Goal: Task Accomplishment & Management: Manage account settings

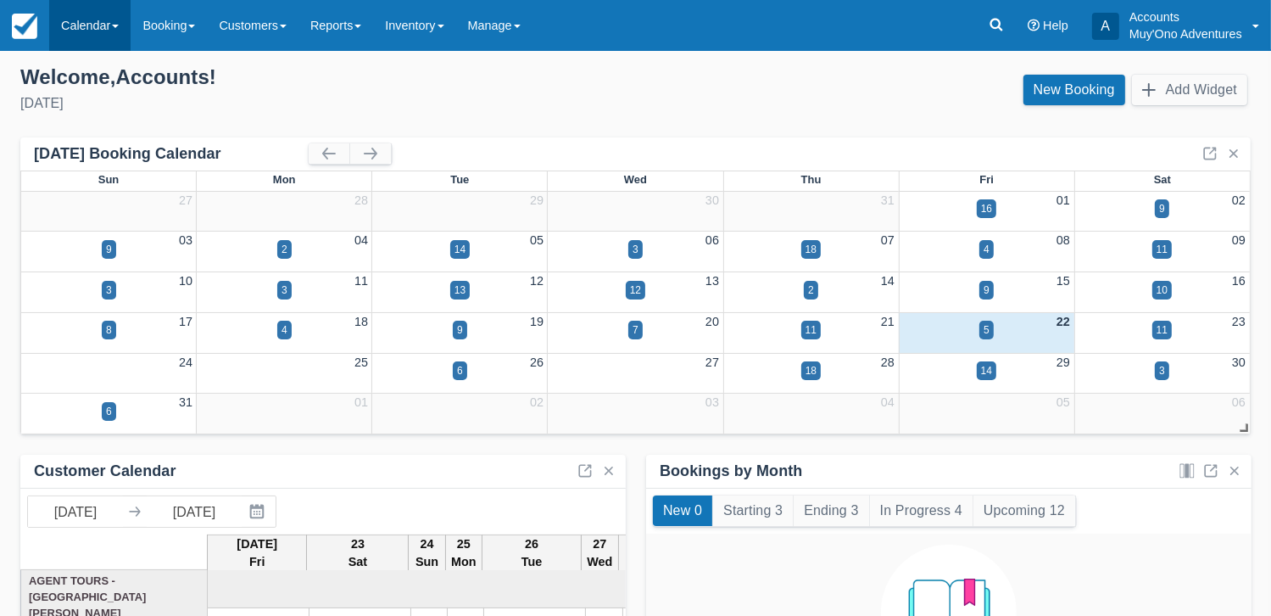
click at [98, 20] on link "Calendar" at bounding box center [89, 25] width 81 height 51
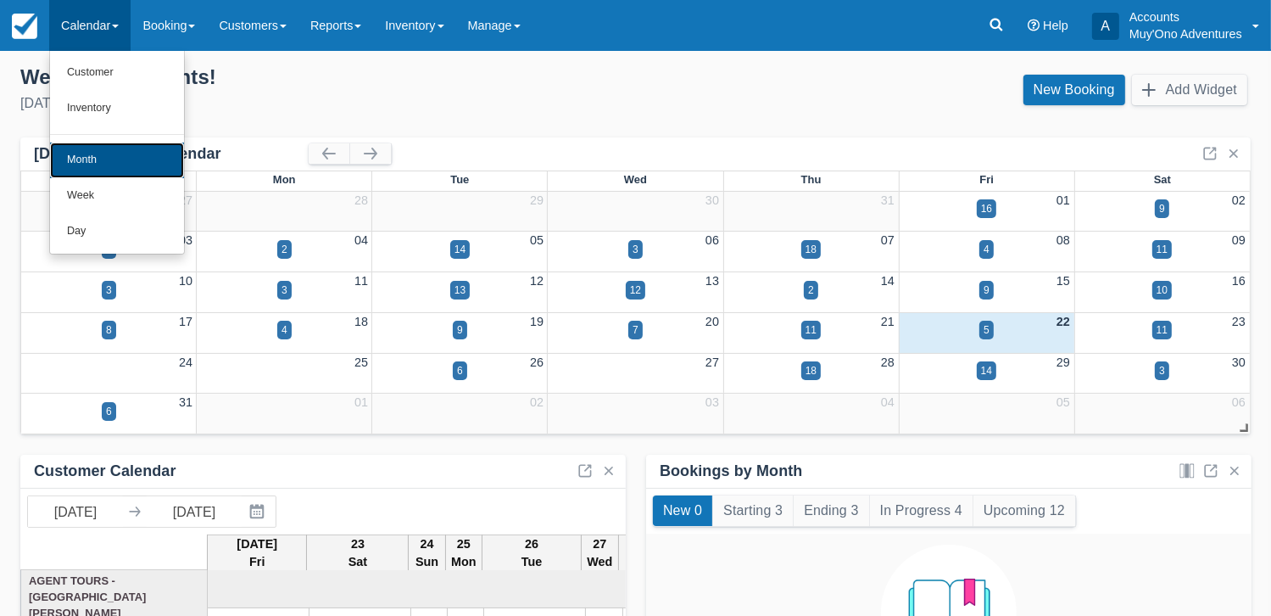
click at [95, 155] on link "Month" at bounding box center [117, 160] width 134 height 36
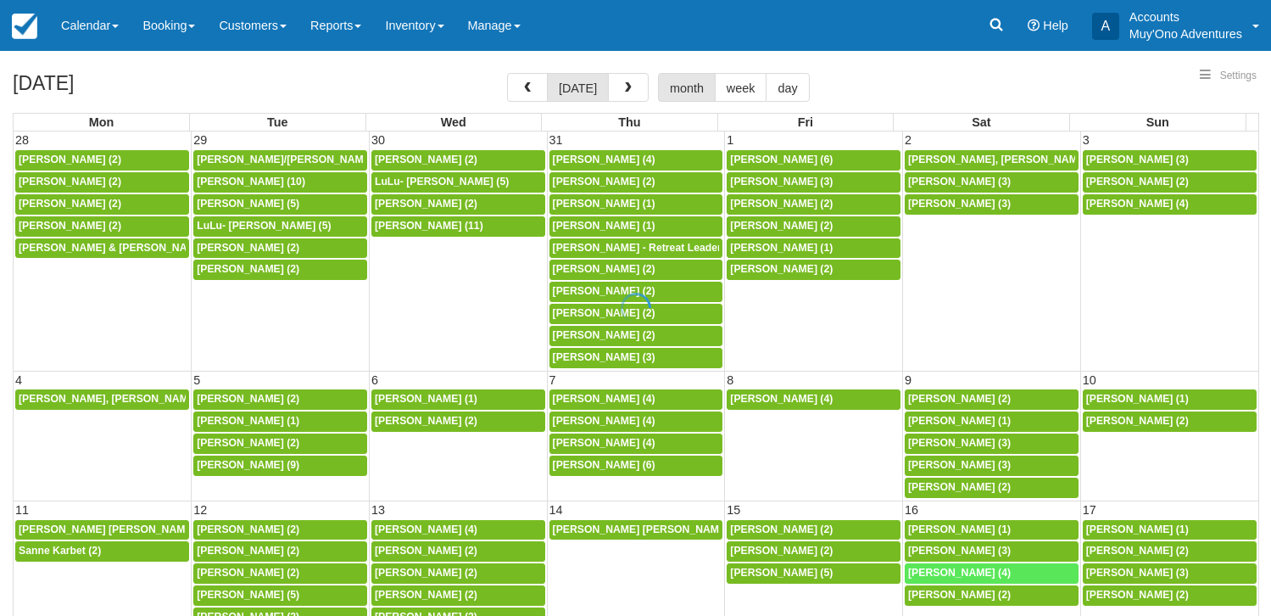
select select
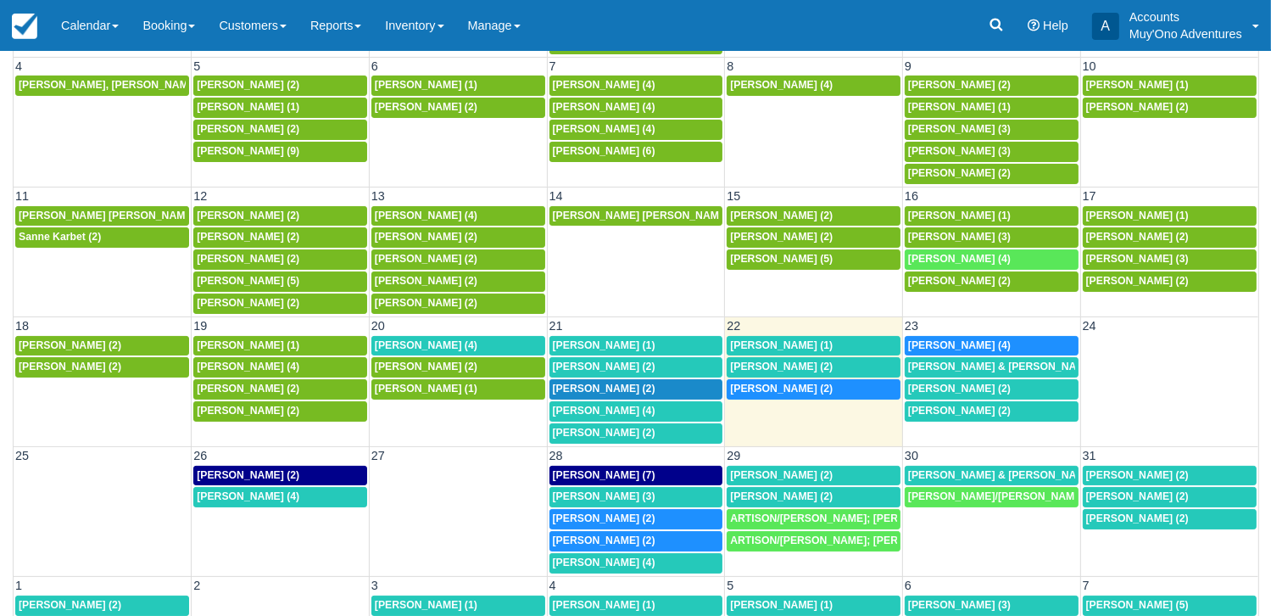
scroll to position [134, 0]
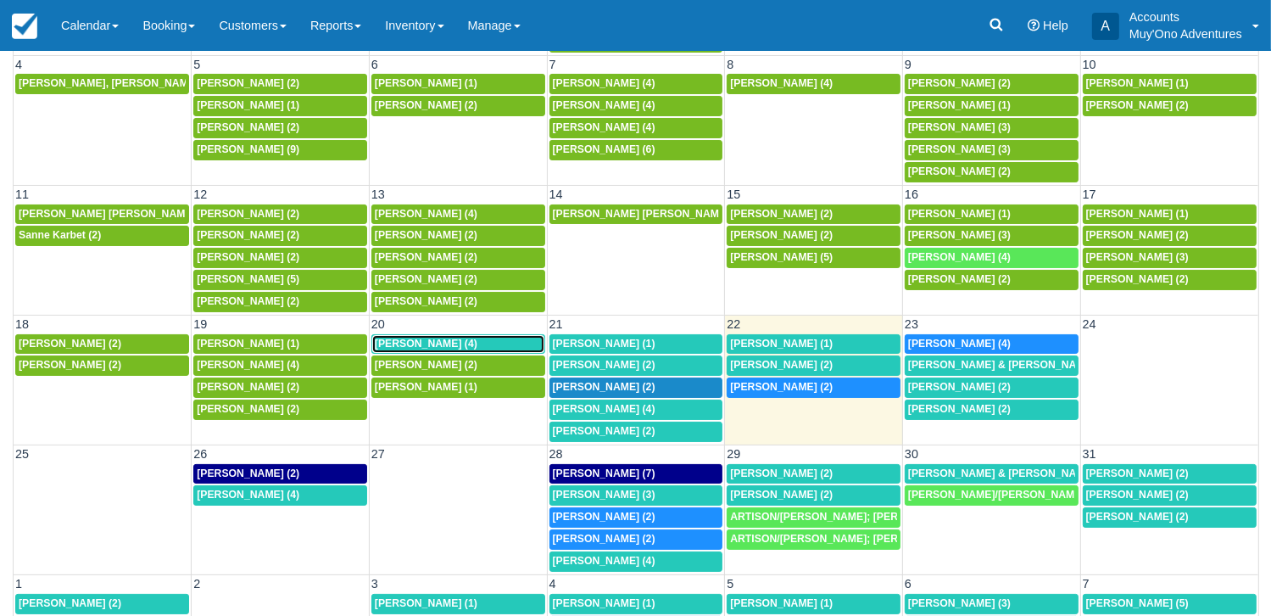
click at [476, 337] on div "Emily Holliman (4)" at bounding box center [458, 344] width 167 height 14
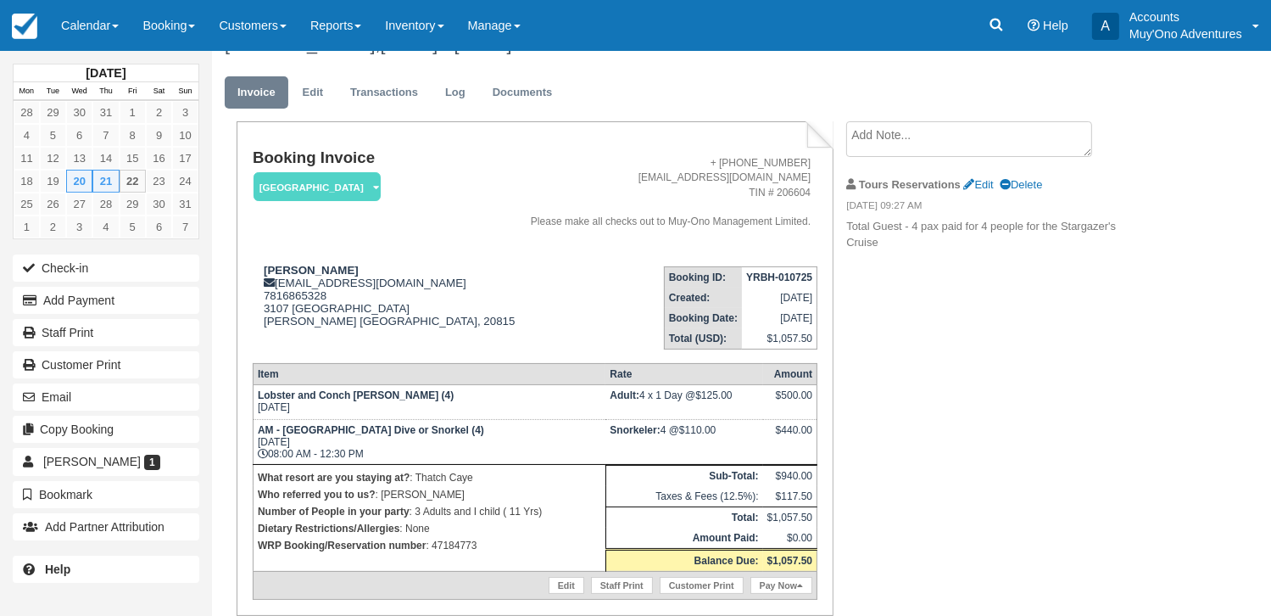
scroll to position [34, 0]
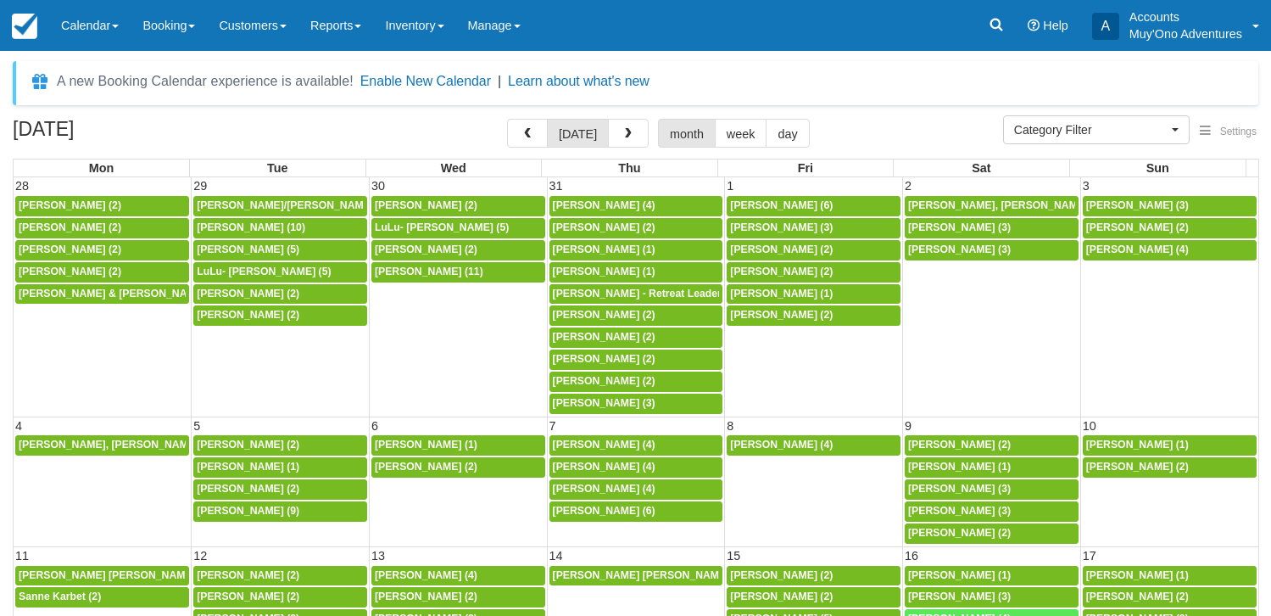
select select
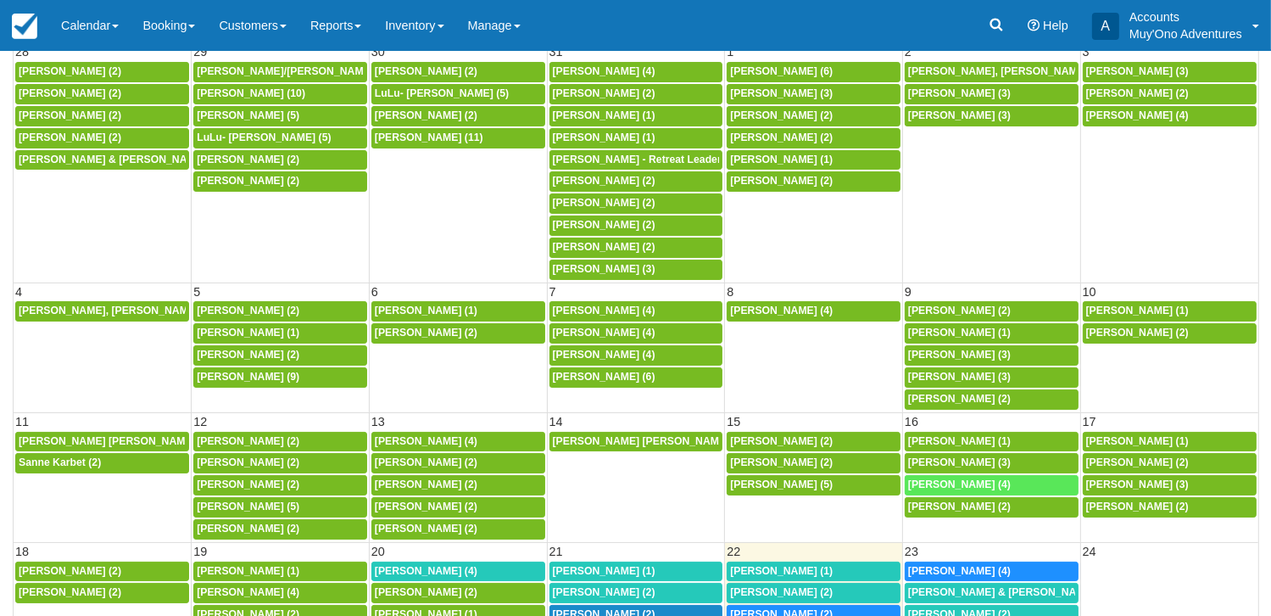
scroll to position [227, 0]
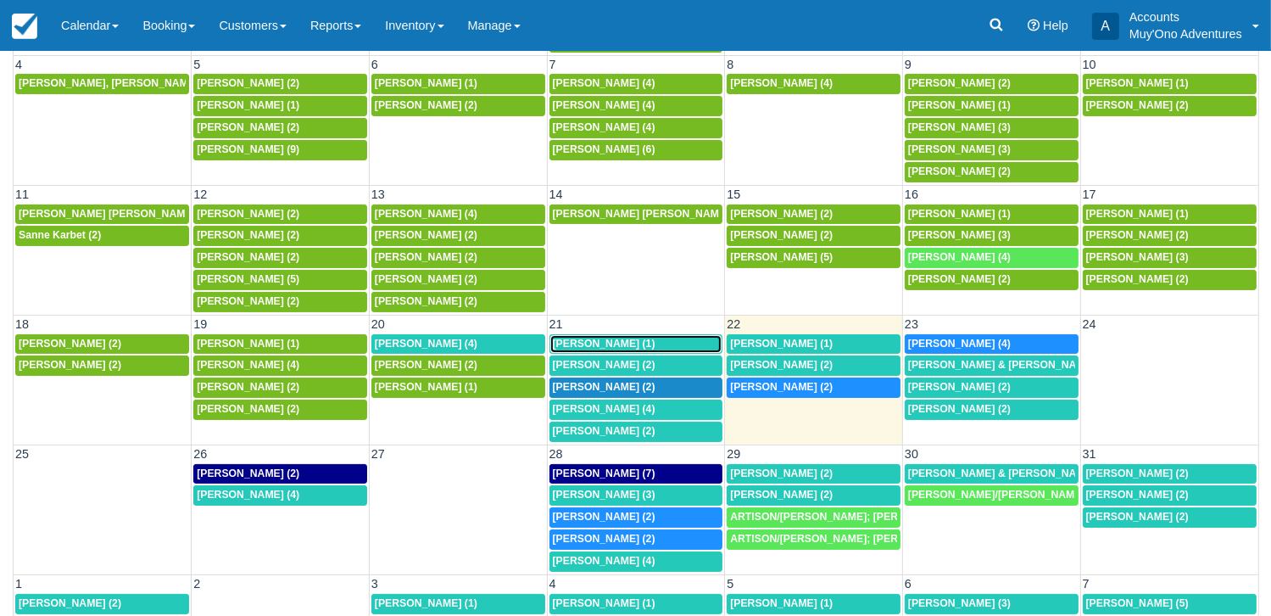
click at [577, 338] on span "[PERSON_NAME] (1)" at bounding box center [604, 343] width 103 height 12
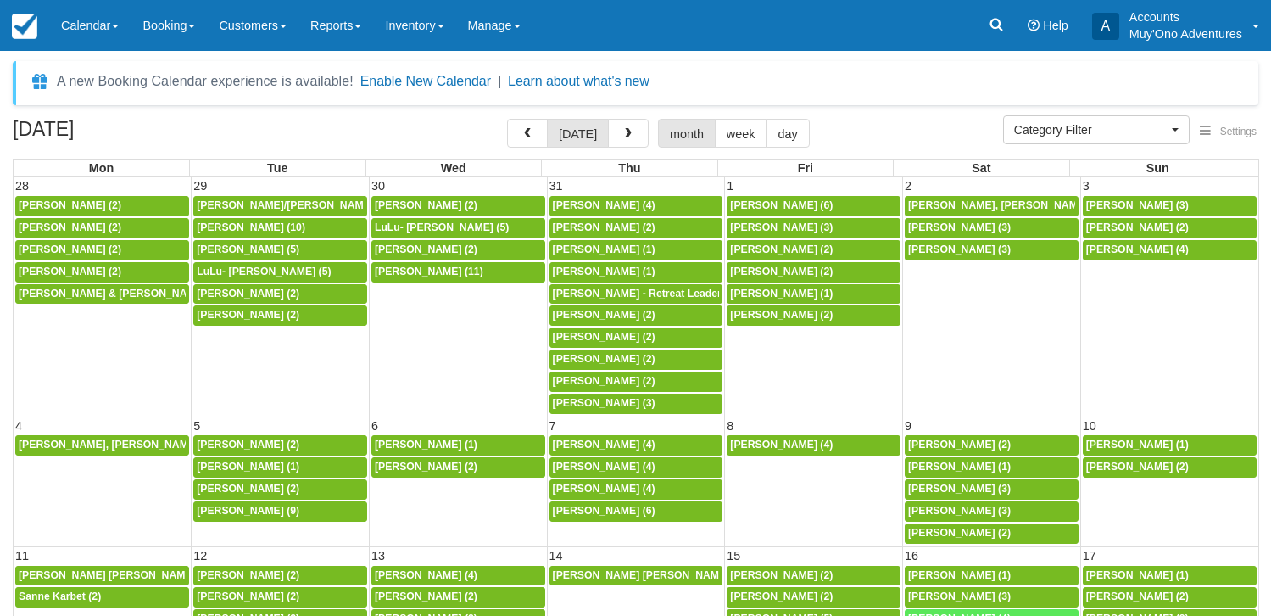
select select
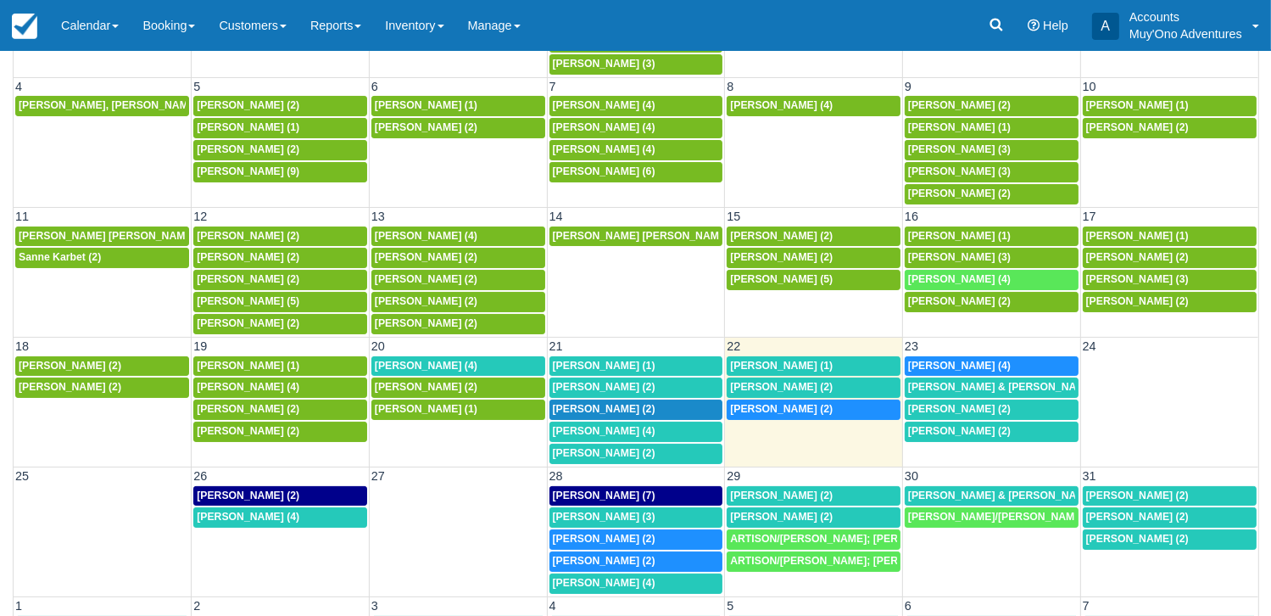
scroll to position [207, 0]
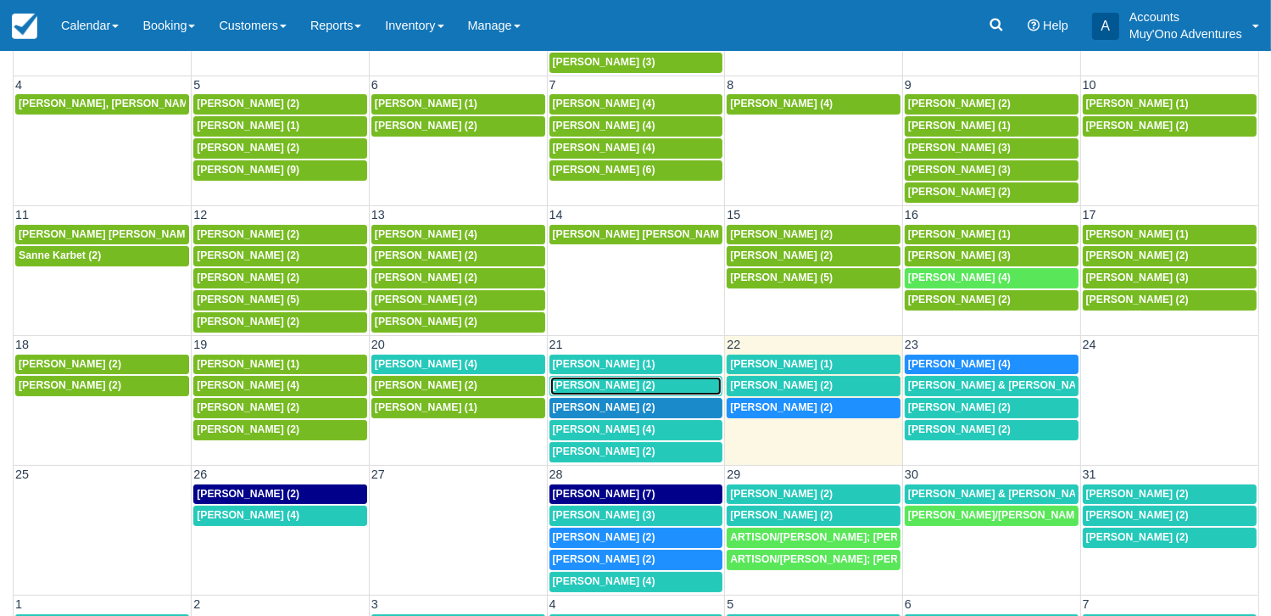
click at [639, 379] on div "[PERSON_NAME] (2)" at bounding box center [636, 386] width 167 height 14
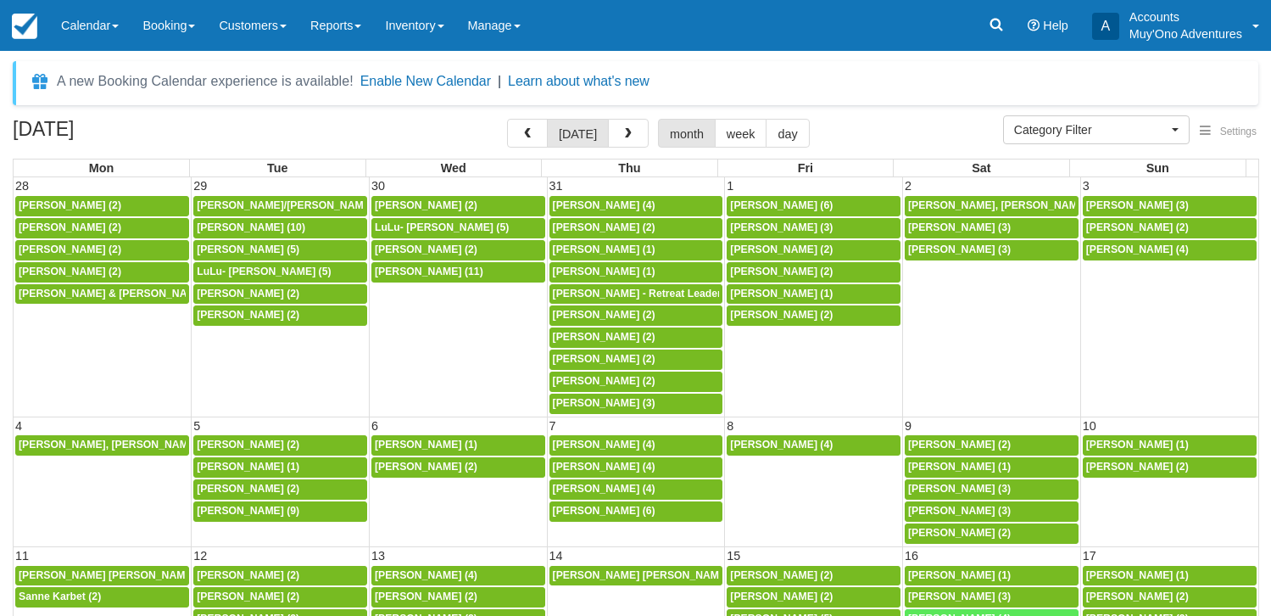
select select
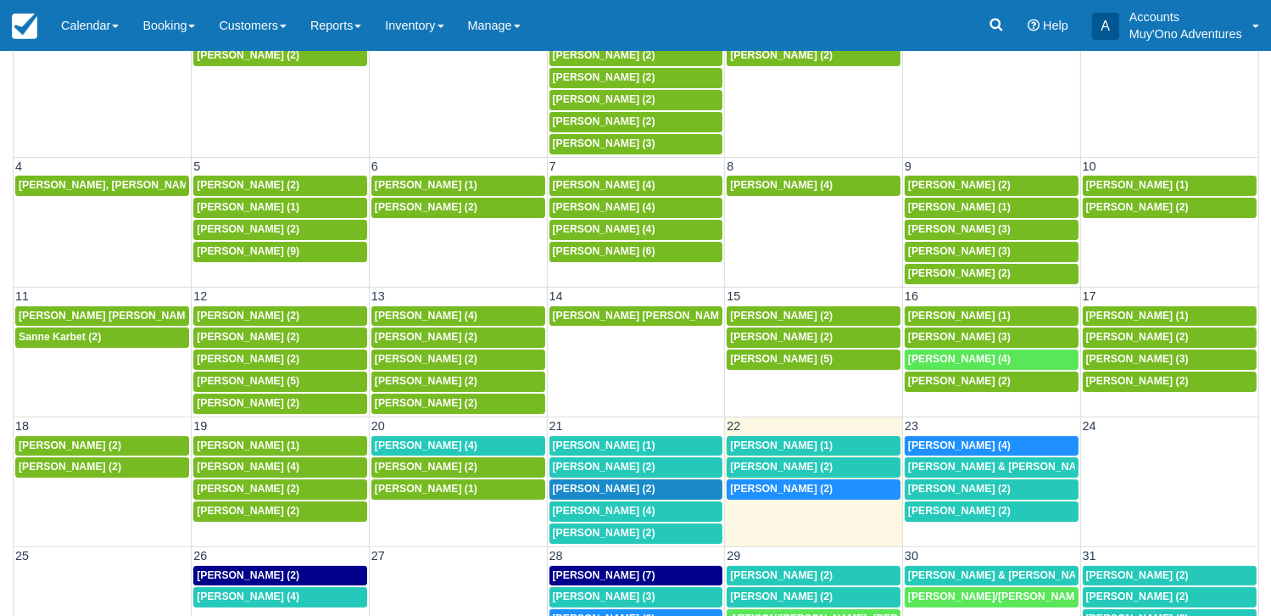
scroll to position [127, 0]
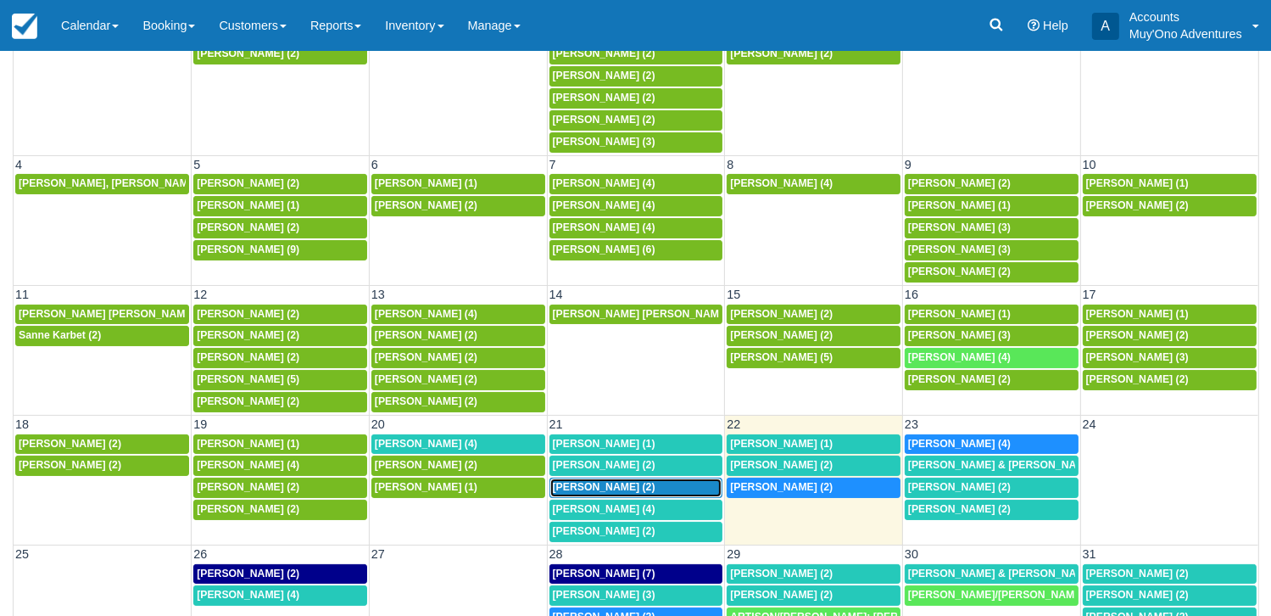
click at [618, 481] on span "[PERSON_NAME] (2)" at bounding box center [604, 487] width 103 height 12
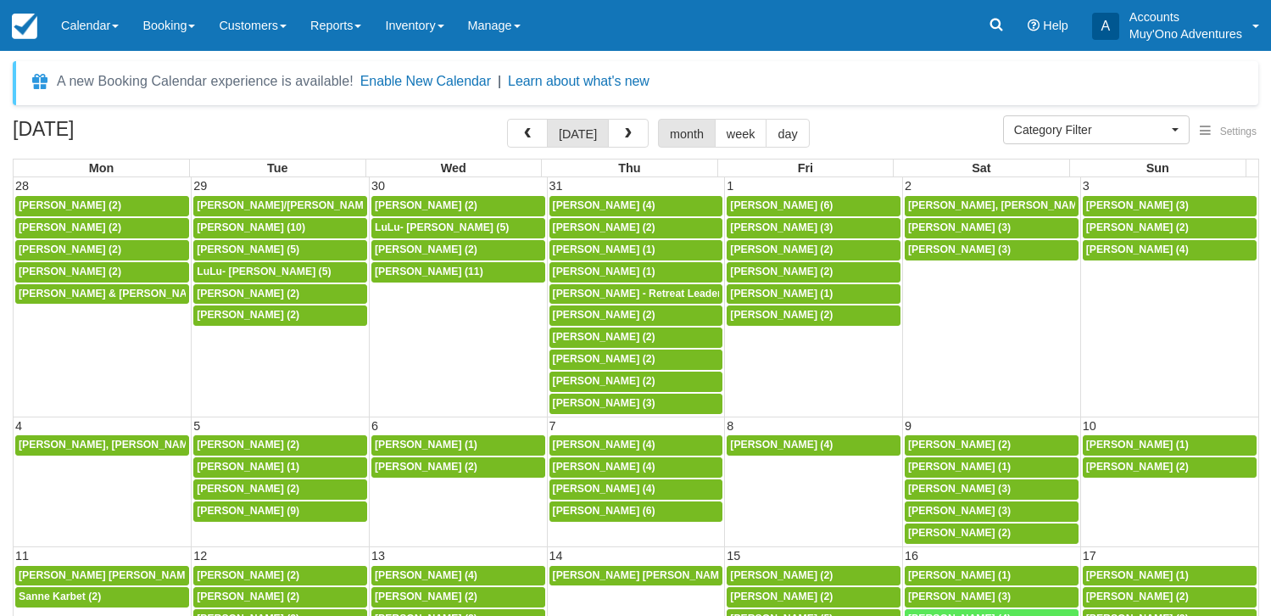
select select
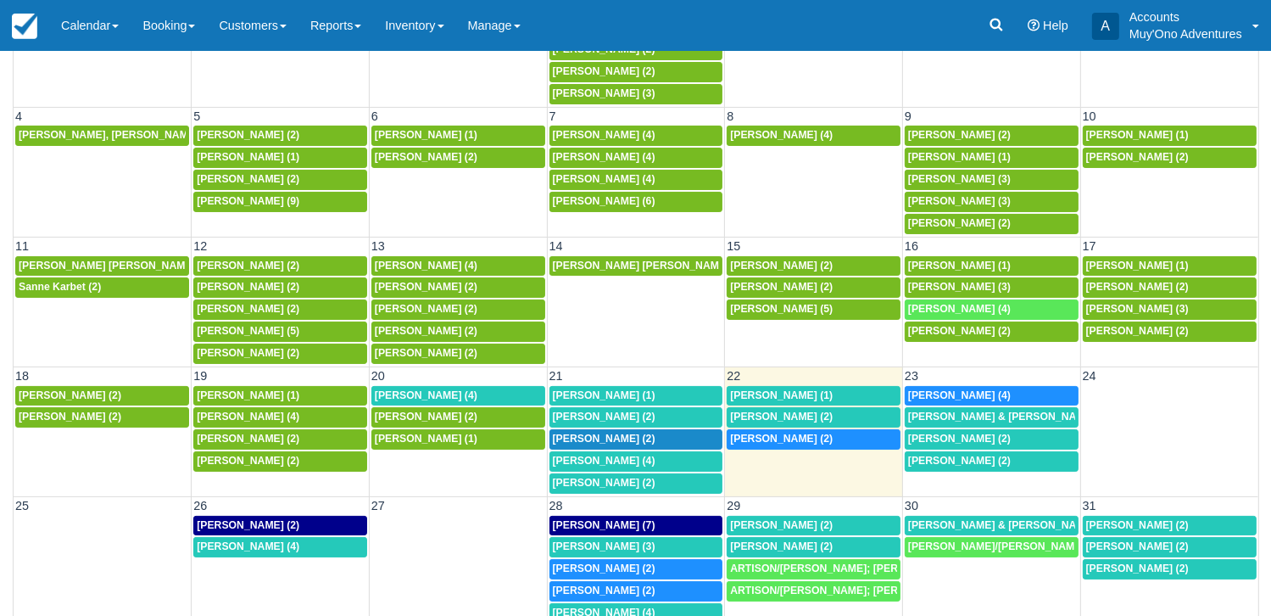
scroll to position [176, 0]
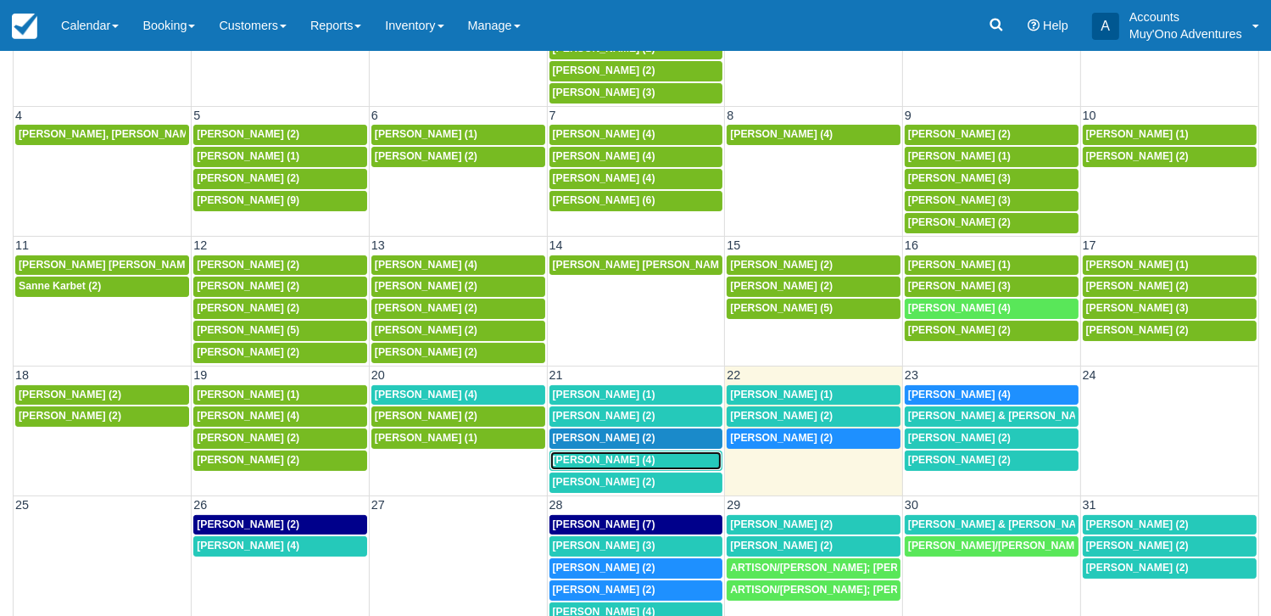
click at [624, 454] on span "Emily Holliman (4)" at bounding box center [604, 460] width 103 height 12
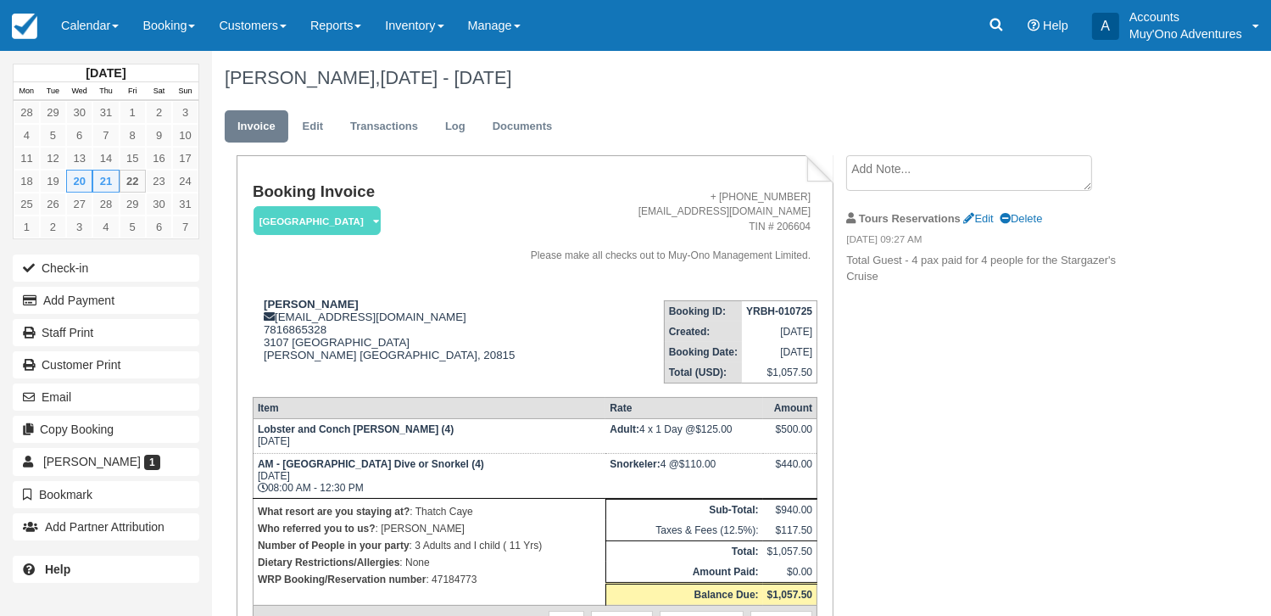
scroll to position [95, 0]
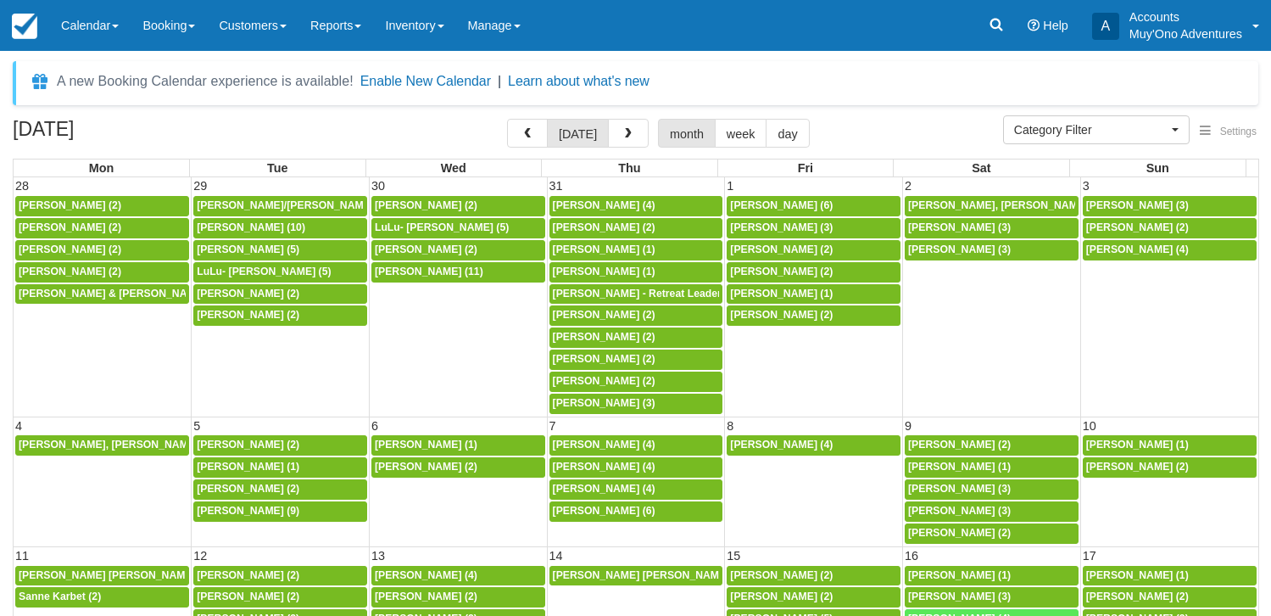
select select
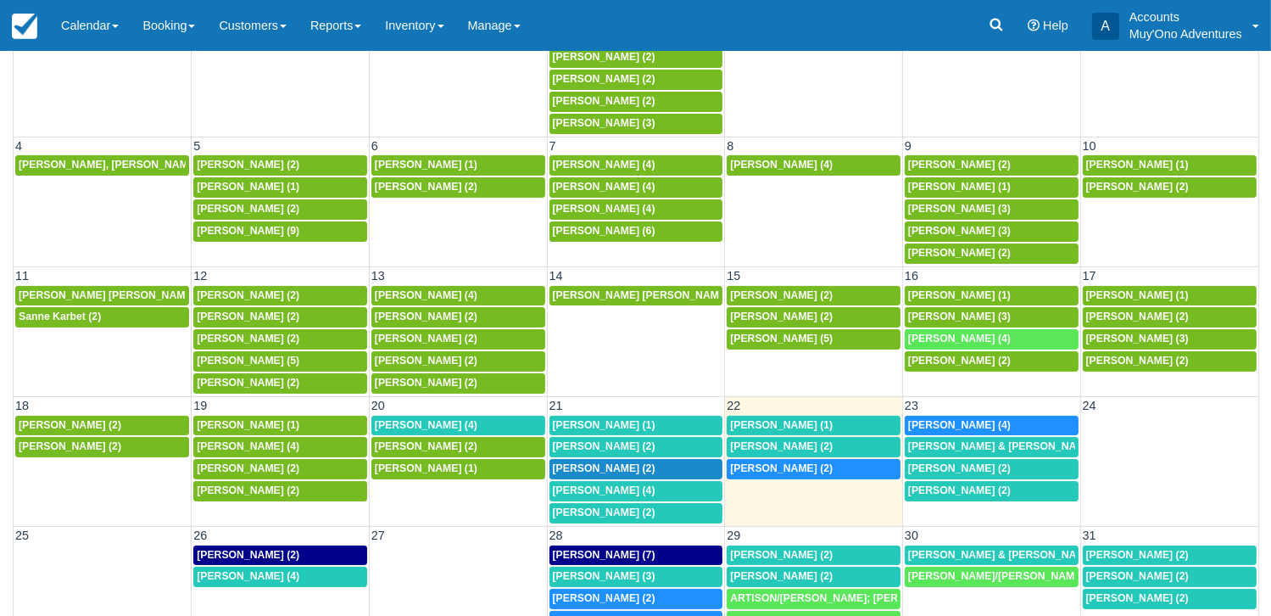
scroll to position [169, 0]
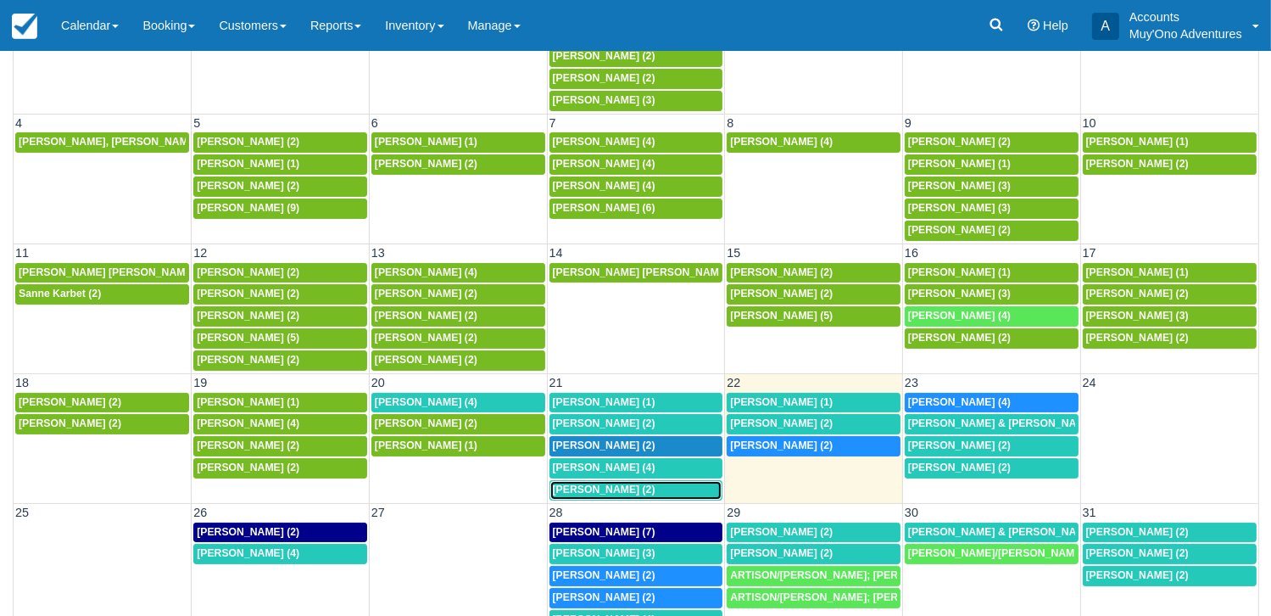
click at [609, 484] on span "[PERSON_NAME] (2)" at bounding box center [604, 489] width 103 height 12
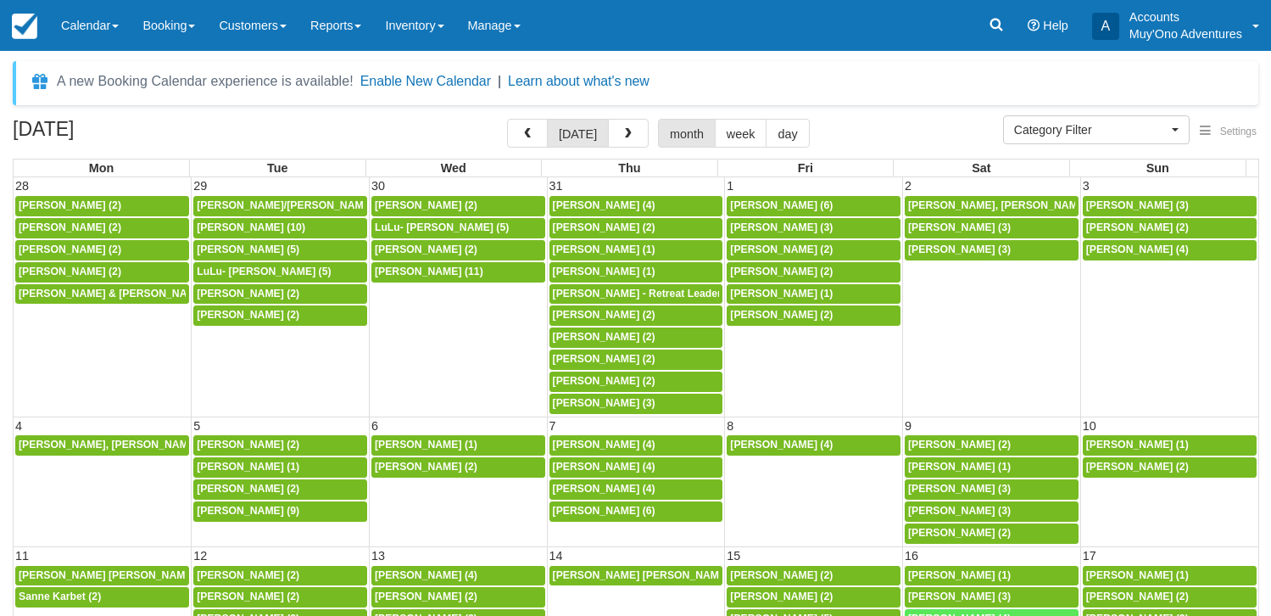
select select
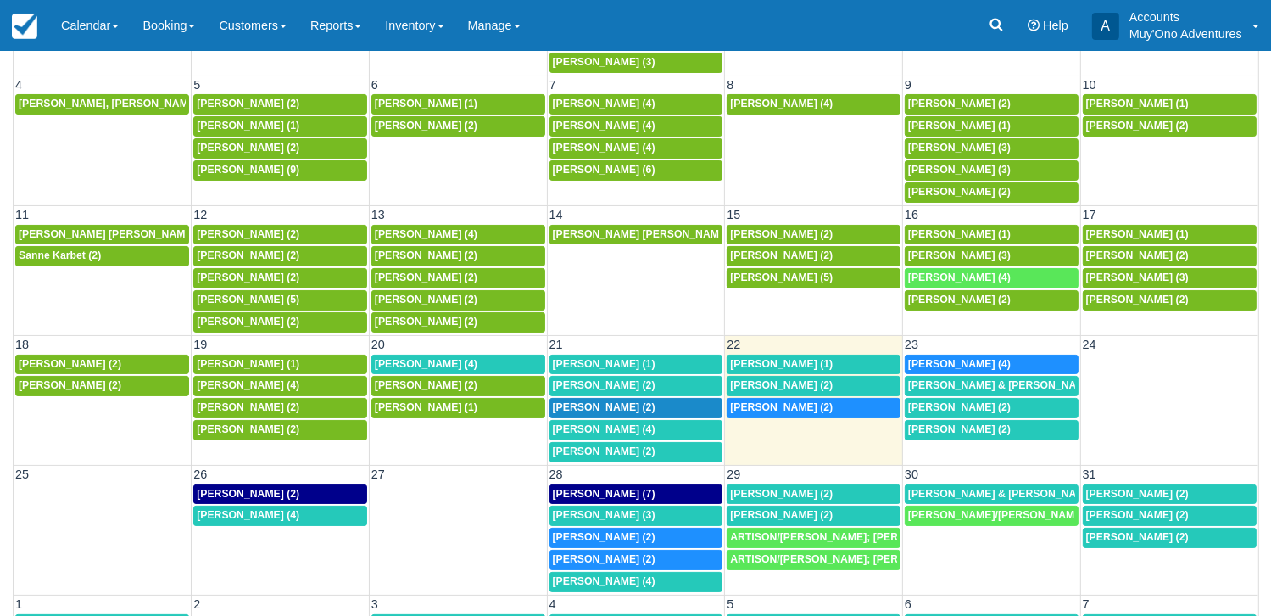
scroll to position [207, 0]
